Goal: Task Accomplishment & Management: Complete application form

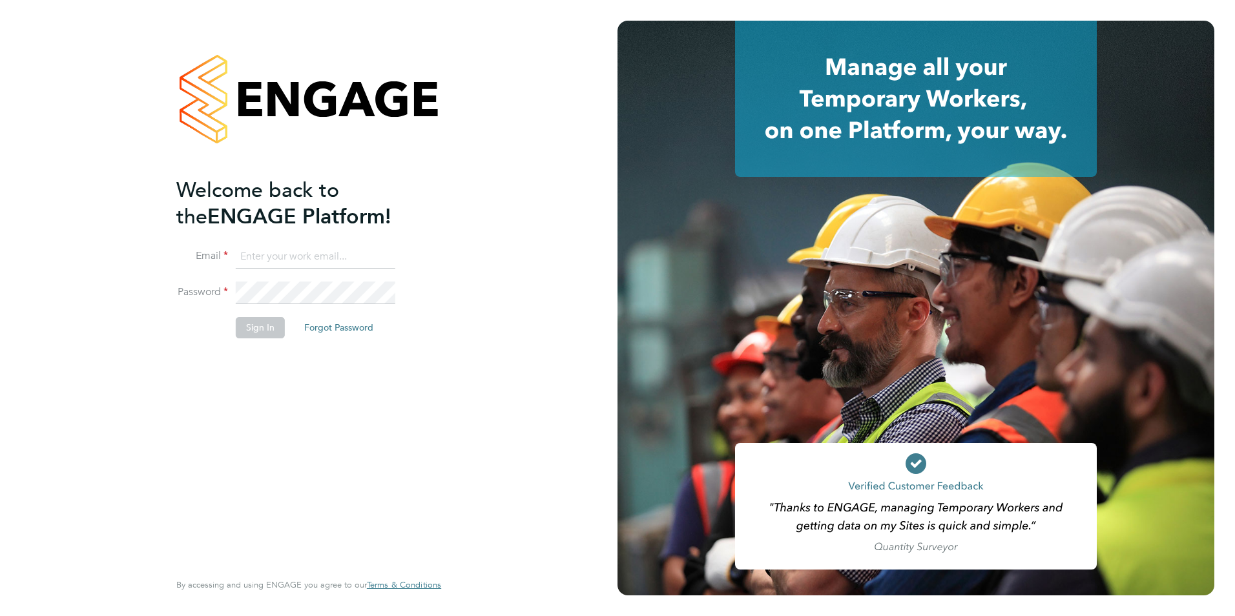
type input "[EMAIL_ADDRESS][DOMAIN_NAME]"
click at [259, 333] on button "Sign In" at bounding box center [260, 327] width 49 height 21
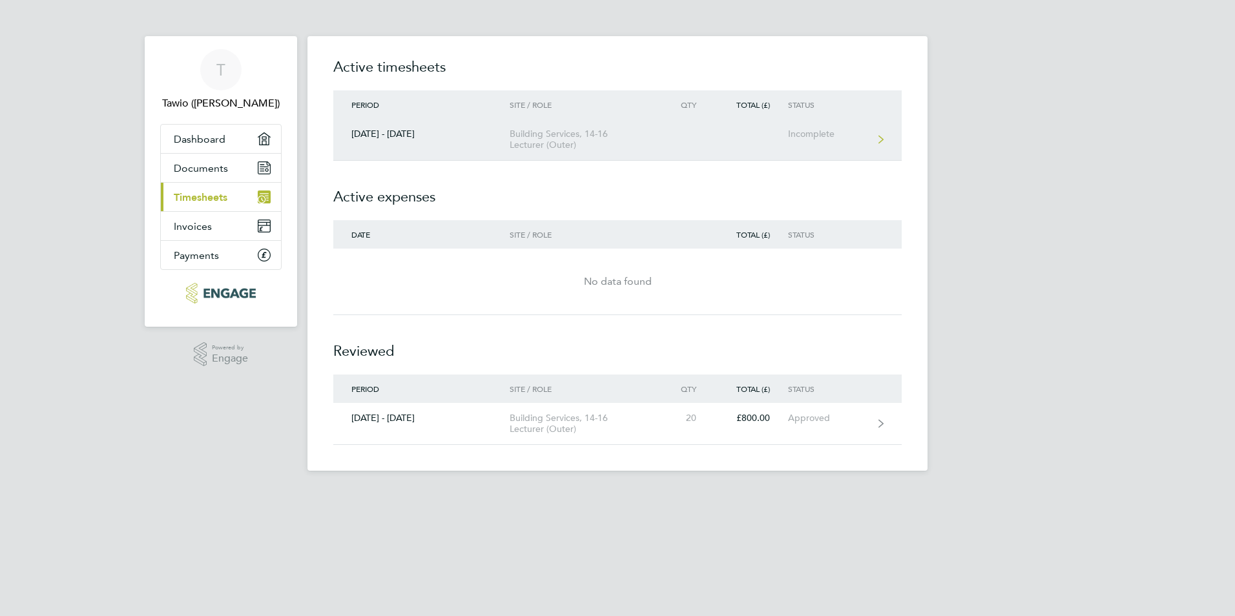
click at [421, 127] on link "22 - 28 Sept 2025 Building Services, 14-16 Lecturer (Outer) Incomplete" at bounding box center [617, 140] width 568 height 42
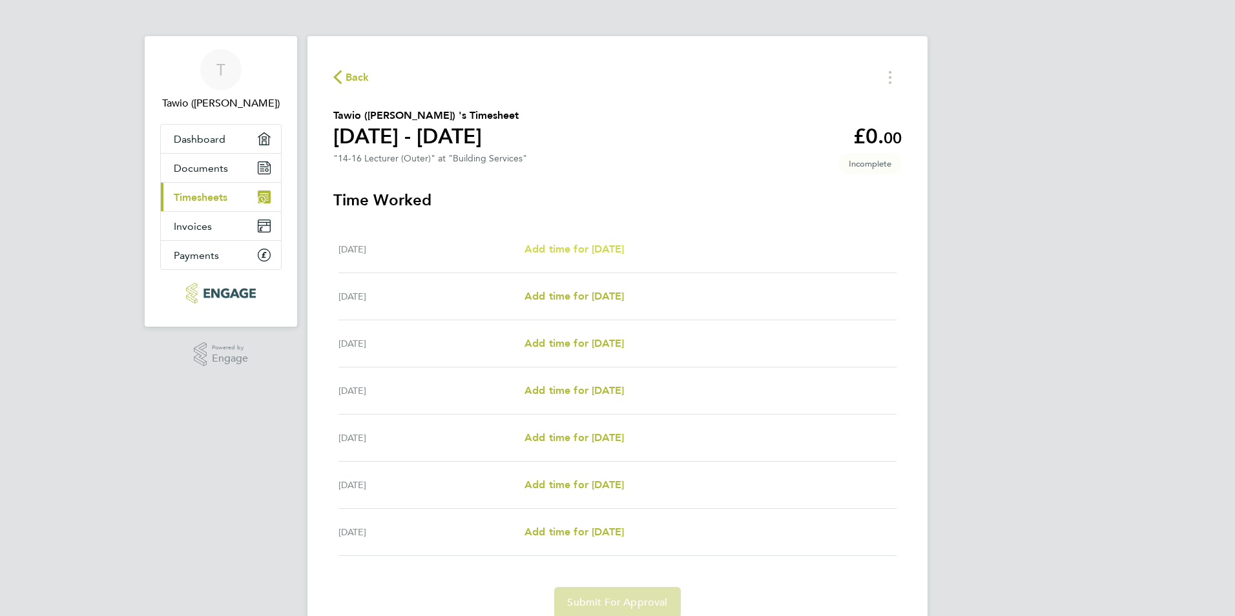
click at [567, 251] on span "Add time for Mon 22 Sep" at bounding box center [574, 249] width 99 height 12
click at [624, 251] on span "Add time for Mon 22 Sep" at bounding box center [574, 249] width 99 height 12
select select "60"
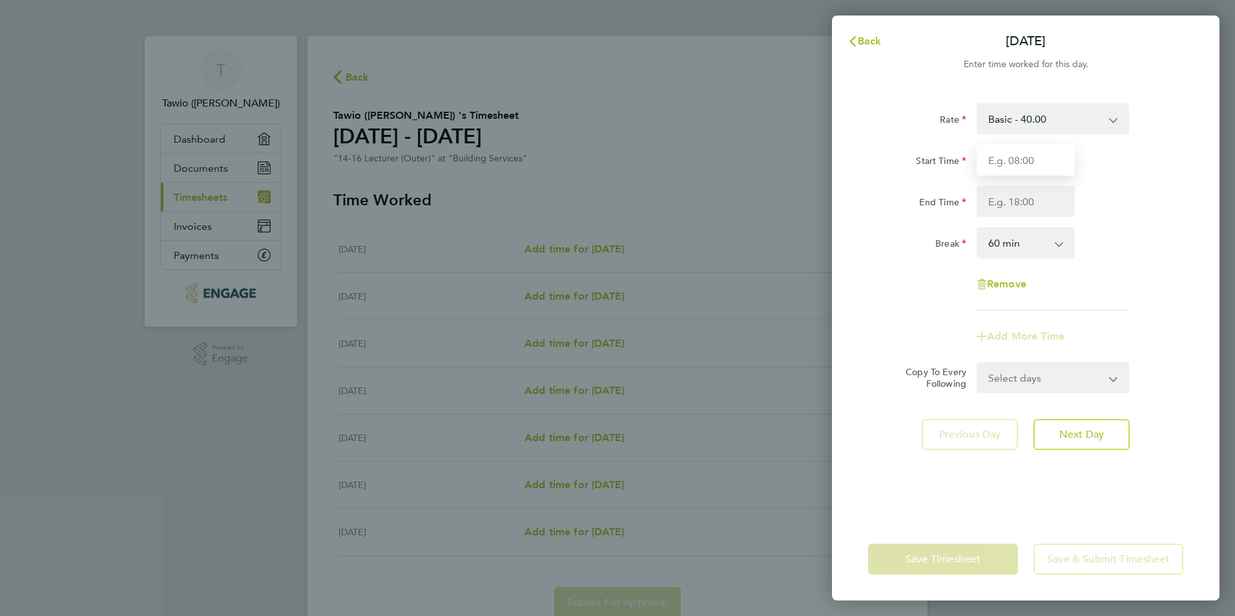
click at [1017, 161] on input "Start Time" at bounding box center [1026, 160] width 98 height 31
type input "09:00"
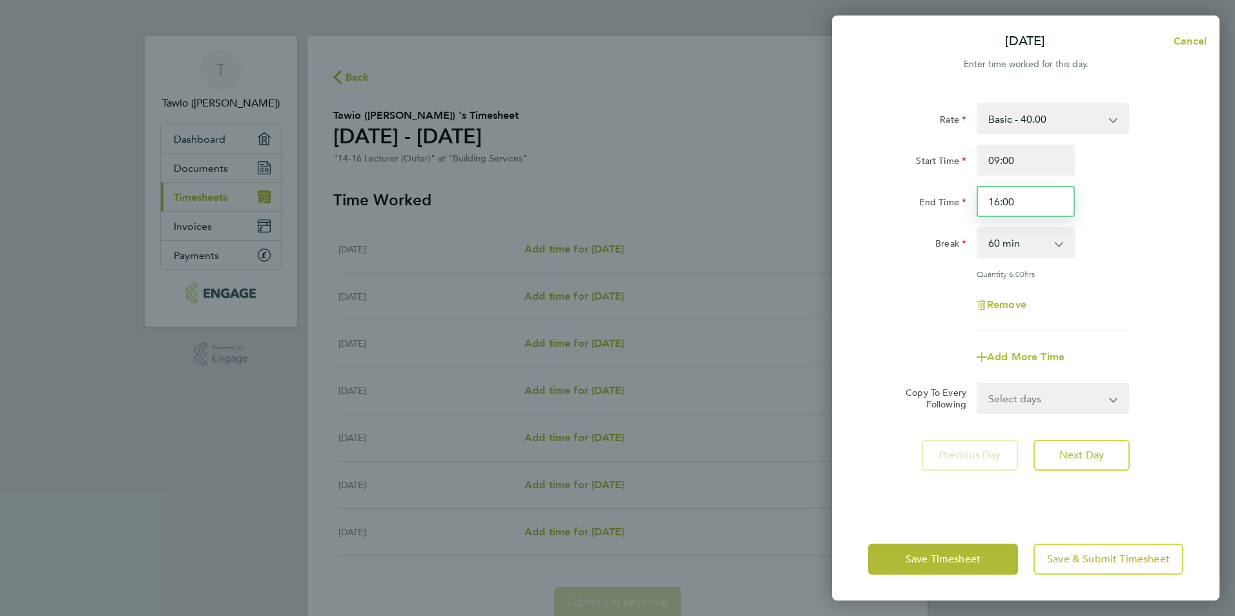
click at [1040, 204] on input "16:00" at bounding box center [1026, 201] width 98 height 31
click at [1008, 204] on input "16:00" at bounding box center [1026, 201] width 98 height 31
click at [1051, 207] on input "16:00" at bounding box center [1026, 201] width 98 height 31
click at [996, 203] on input "16:00" at bounding box center [1026, 201] width 98 height 31
type input "17:00"
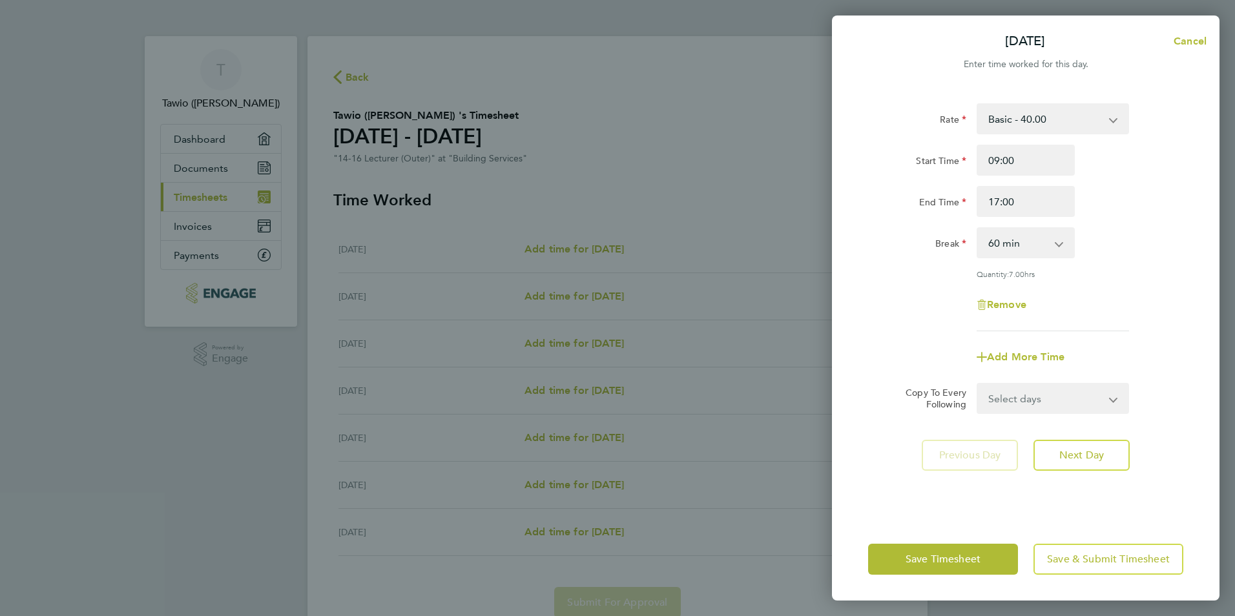
click at [1166, 383] on div "Copy To Every Following Select days Day Weekday (Mon-Fri) Weekend (Sat-Sun) Tue…" at bounding box center [1026, 398] width 326 height 31
click at [953, 556] on span "Save Timesheet" at bounding box center [943, 559] width 75 height 13
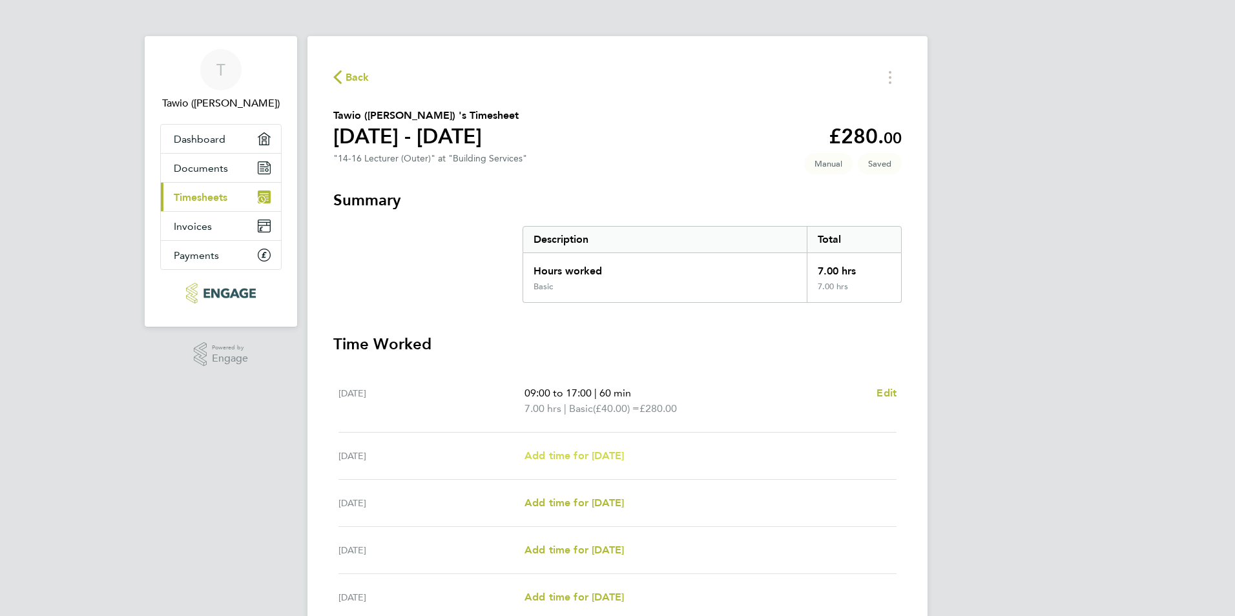
click at [613, 457] on span "Add time for Tue 23 Sep" at bounding box center [574, 456] width 99 height 12
select select "60"
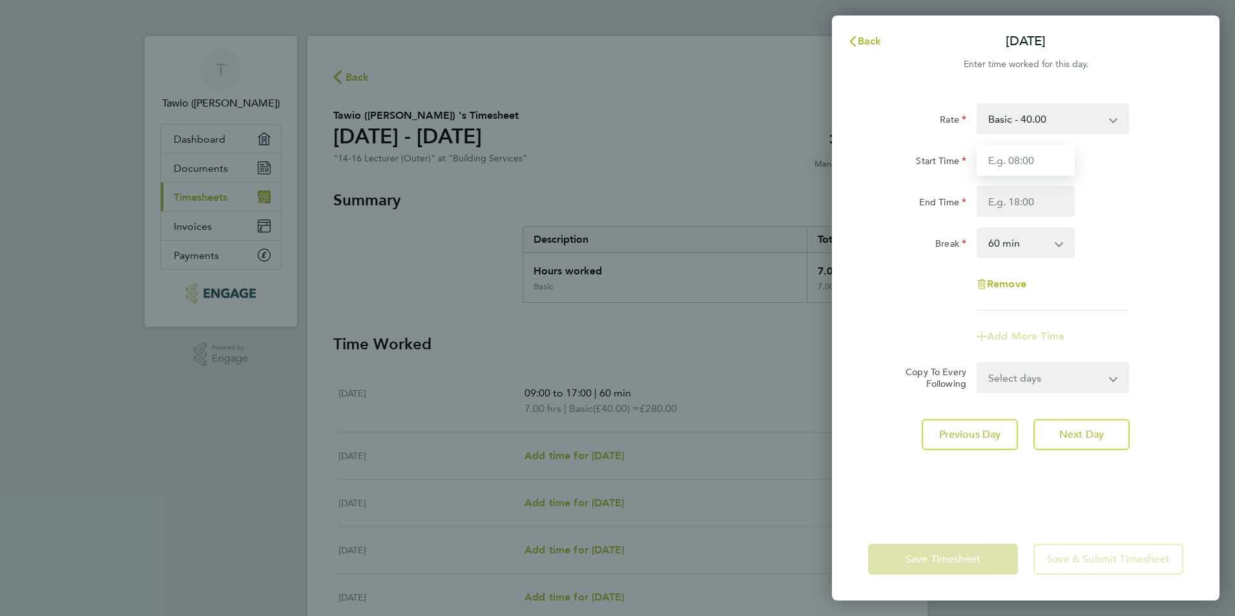
click at [1019, 160] on input "Start Time" at bounding box center [1026, 160] width 98 height 31
type input "09:00"
type input "17:00"
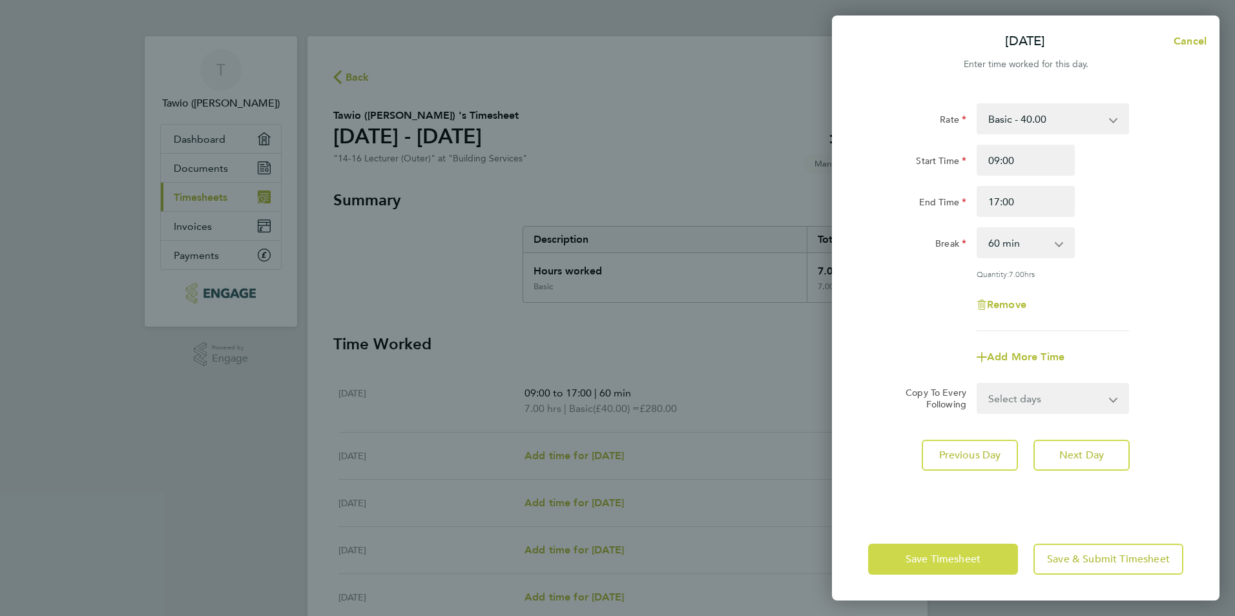
click at [945, 558] on span "Save Timesheet" at bounding box center [943, 559] width 75 height 13
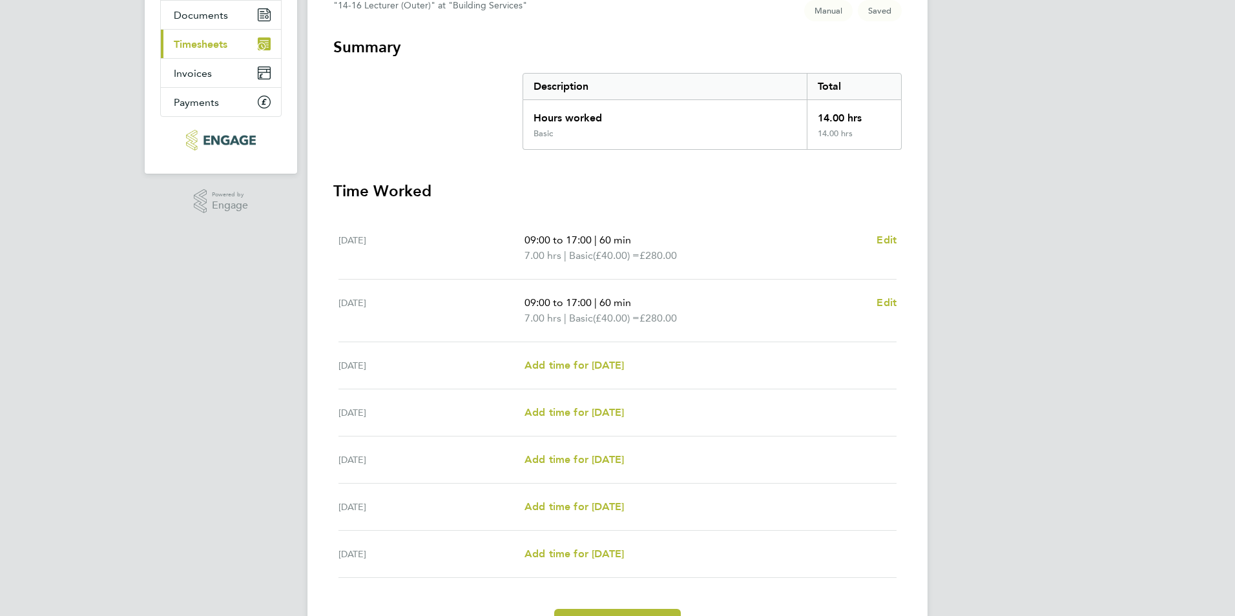
scroll to position [155, 0]
click at [576, 410] on span "Add time for Thu 25 Sep" at bounding box center [574, 410] width 99 height 12
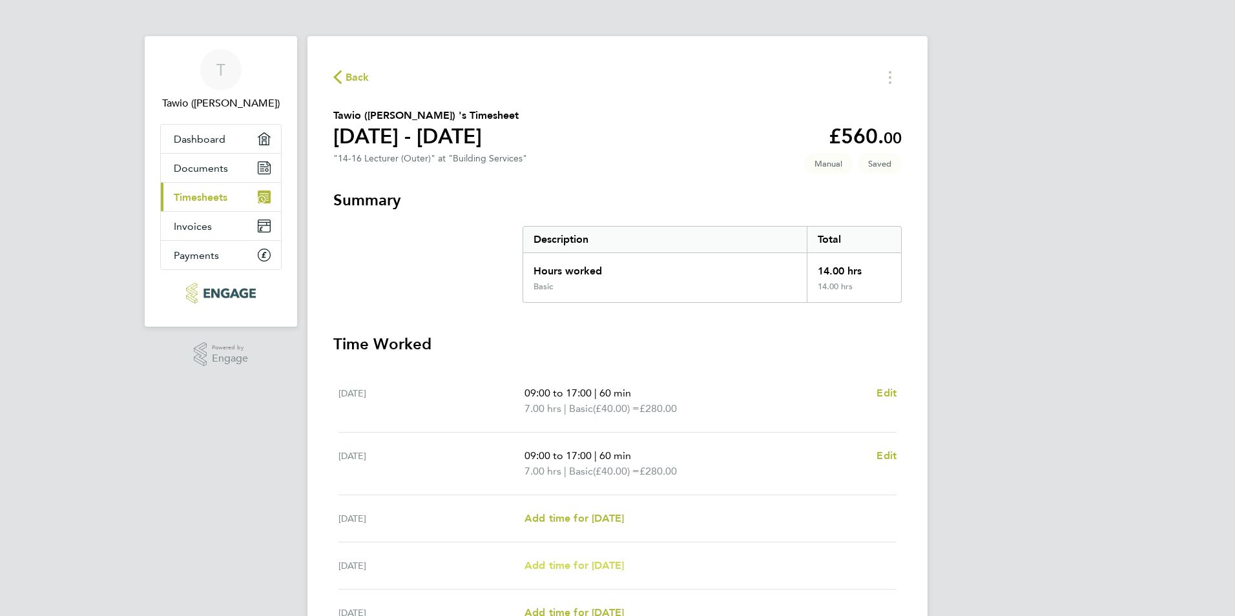
select select "60"
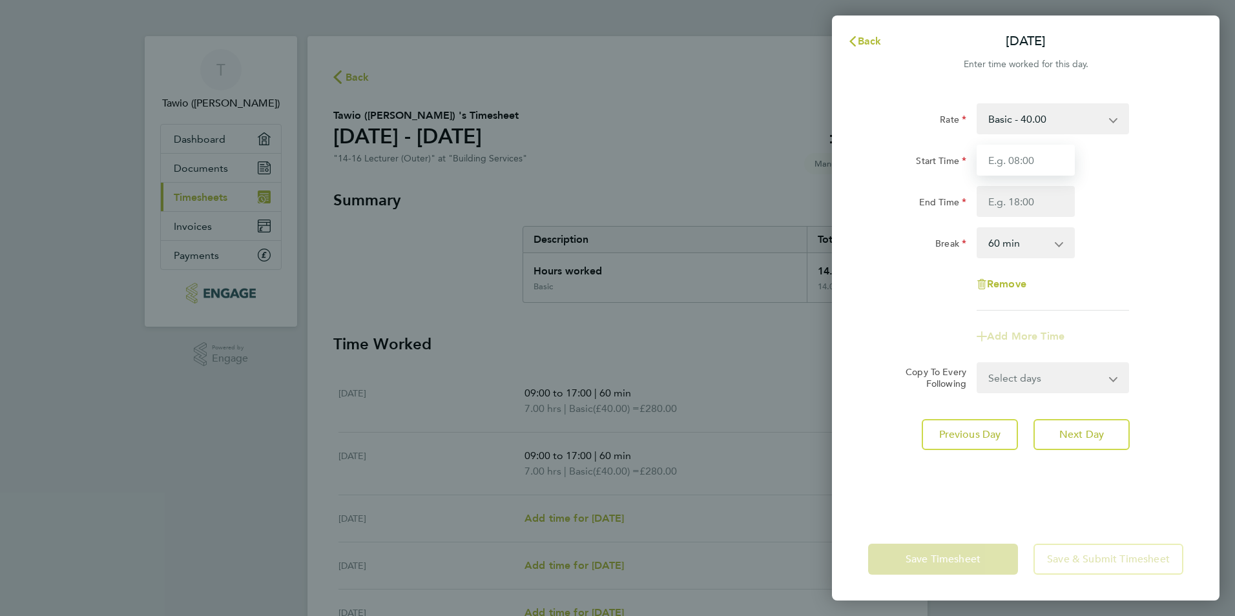
click at [1019, 162] on input "Start Time" at bounding box center [1026, 160] width 98 height 31
type input "09:00"
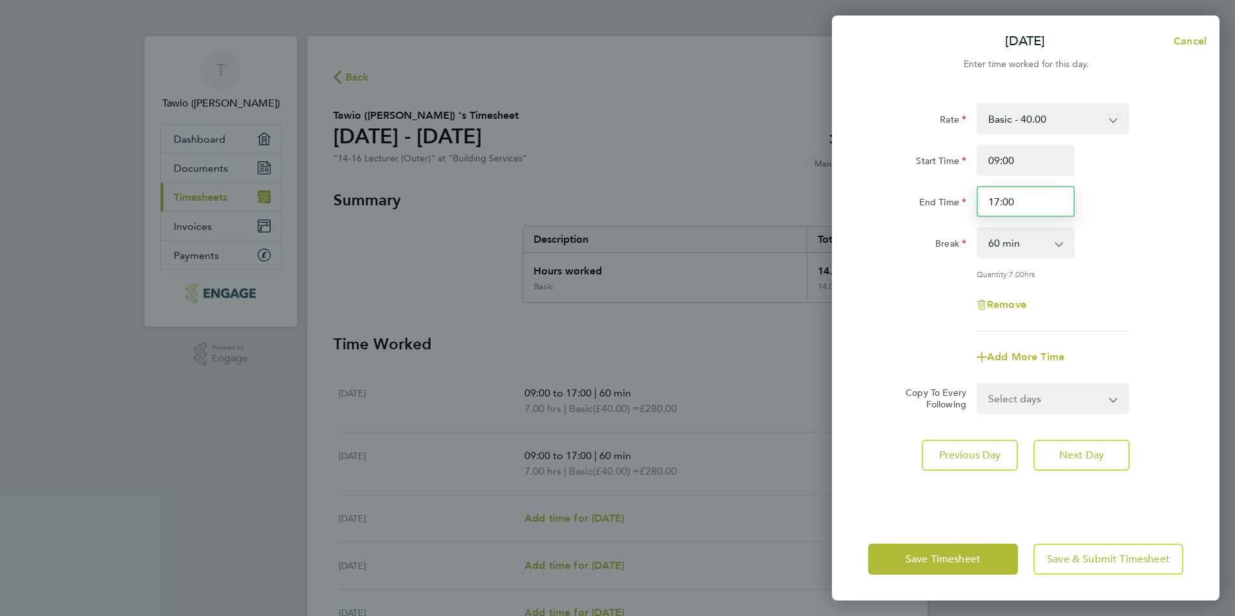
click at [997, 201] on input "17:00" at bounding box center [1026, 201] width 98 height 31
type input "16:00"
click at [1121, 253] on div "Break 0 min 15 min 30 min 45 min 60 min 75 min 90 min" at bounding box center [1026, 242] width 326 height 31
click at [937, 563] on span "Save Timesheet" at bounding box center [943, 559] width 75 height 13
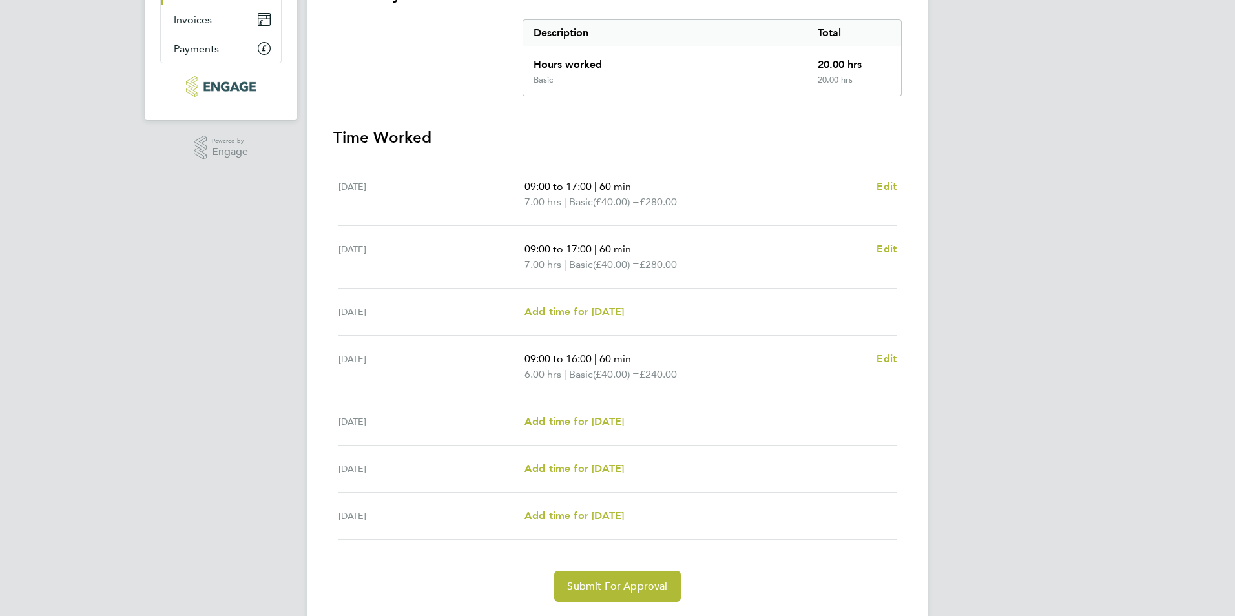
scroll to position [244, 0]
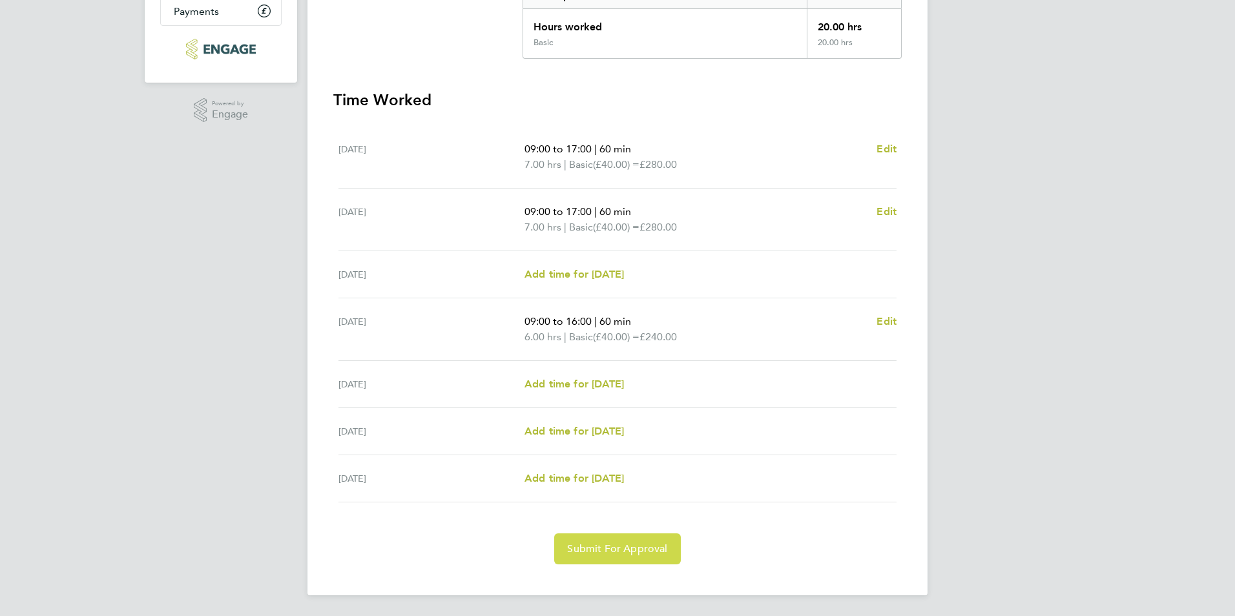
click at [621, 546] on span "Submit For Approval" at bounding box center [617, 549] width 100 height 13
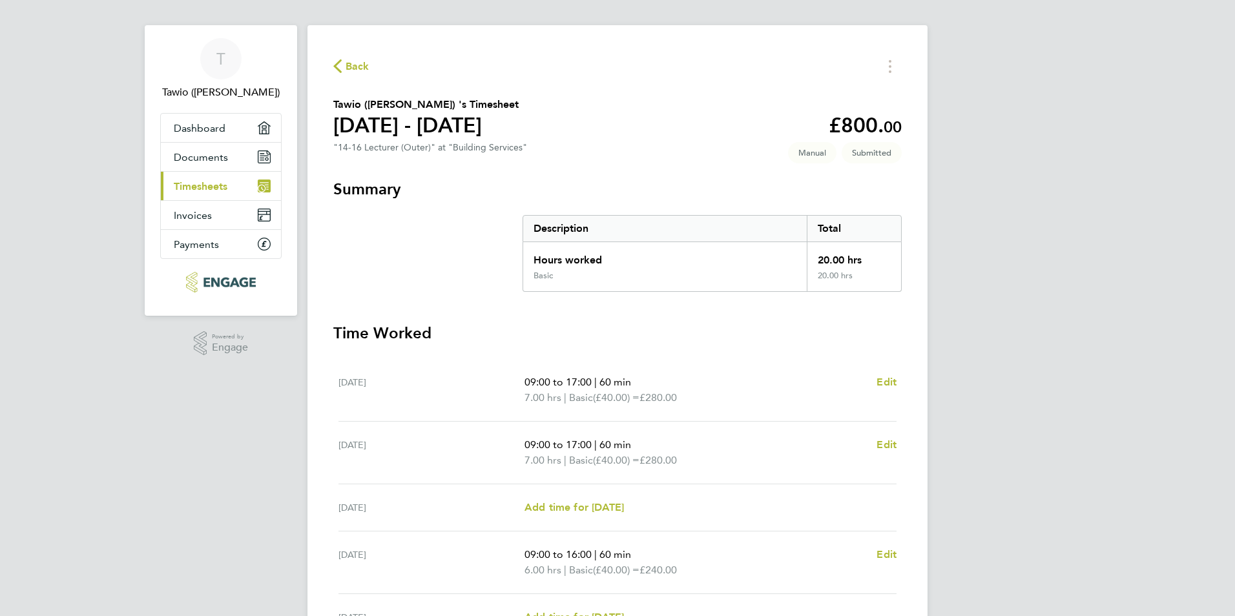
scroll to position [0, 0]
